Goal: Transaction & Acquisition: Purchase product/service

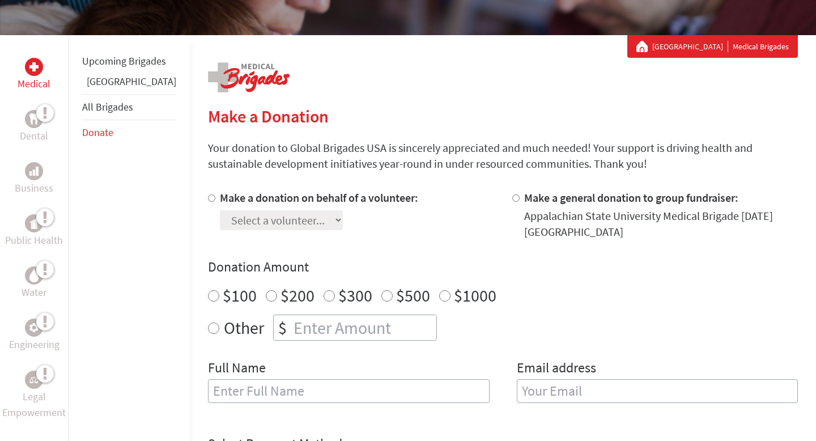
scroll to position [193, 0]
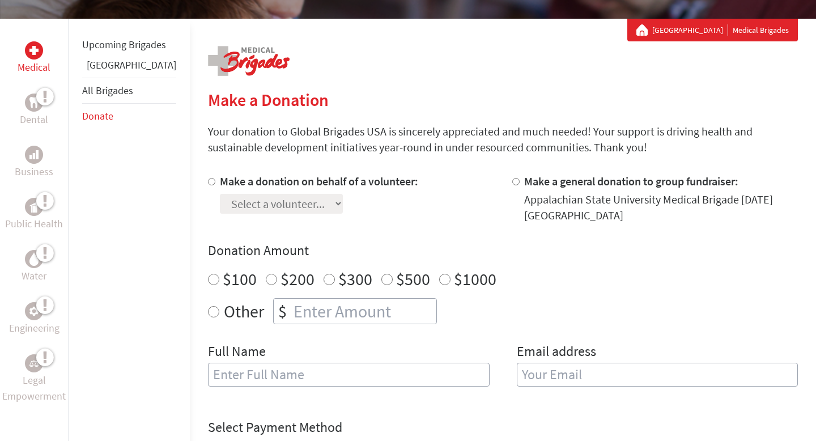
click at [233, 184] on label "Make a donation on behalf of a volunteer:" at bounding box center [319, 181] width 198 height 14
click at [215, 184] on input "Make a donation on behalf of a volunteer:" at bounding box center [211, 181] width 7 height 7
radio input "true"
click at [234, 211] on select "Select a volunteer... [PERSON_NAME] [PERSON_NAME] [PERSON_NAME] [PERSON_NAME] […" at bounding box center [281, 204] width 123 height 20
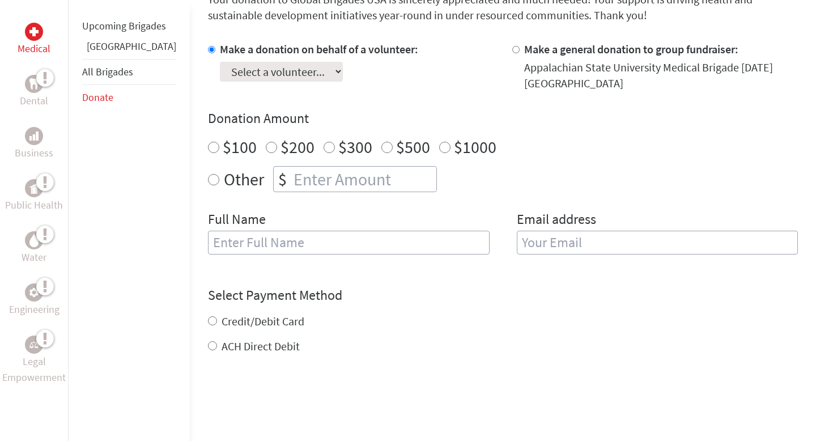
scroll to position [347, 0]
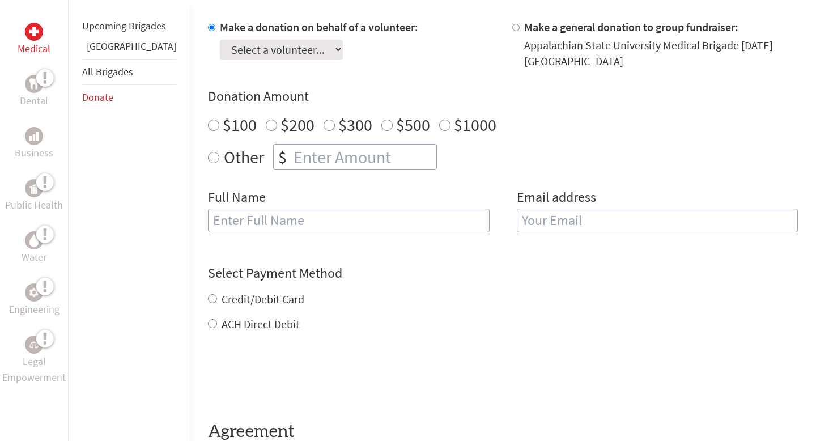
click at [220, 45] on select "Select a volunteer... [PERSON_NAME] [PERSON_NAME] [PERSON_NAME] [PERSON_NAME] […" at bounding box center [281, 50] width 123 height 20
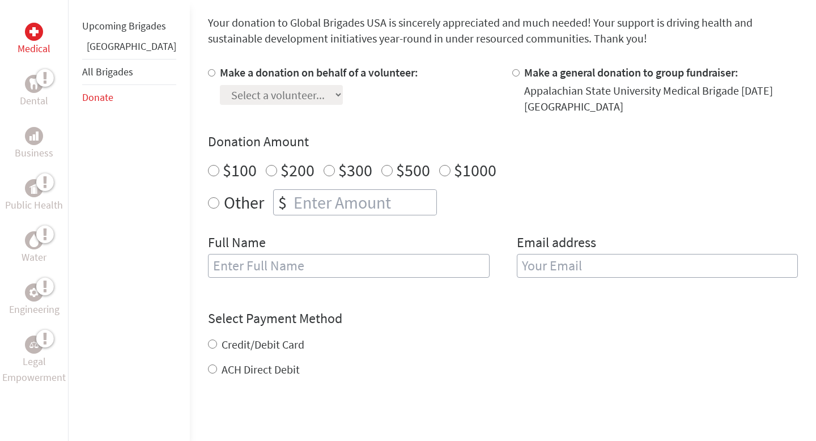
scroll to position [326, 0]
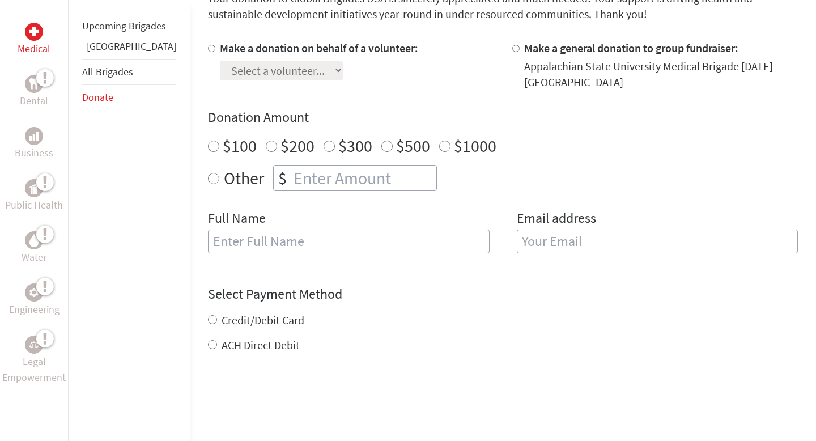
click at [208, 47] on input "Make a donation on behalf of a volunteer:" at bounding box center [211, 48] width 7 height 7
radio input "true"
click at [220, 64] on select "Select a volunteer... [PERSON_NAME] [PERSON_NAME] [PERSON_NAME] [PERSON_NAME] […" at bounding box center [281, 71] width 123 height 20
